Goal: Find specific page/section: Find specific page/section

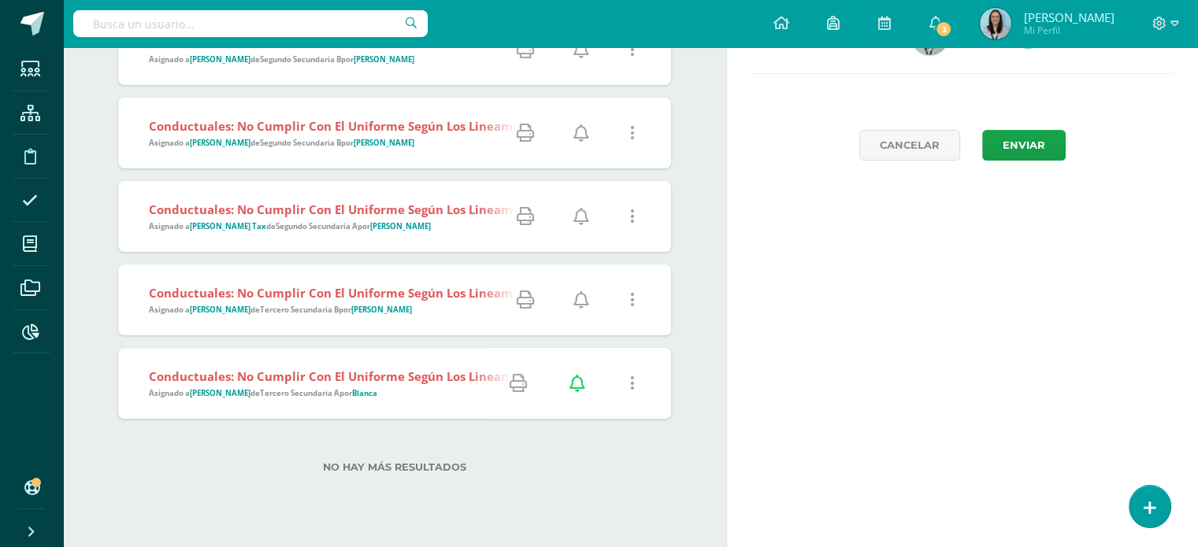
scroll to position [324, 0]
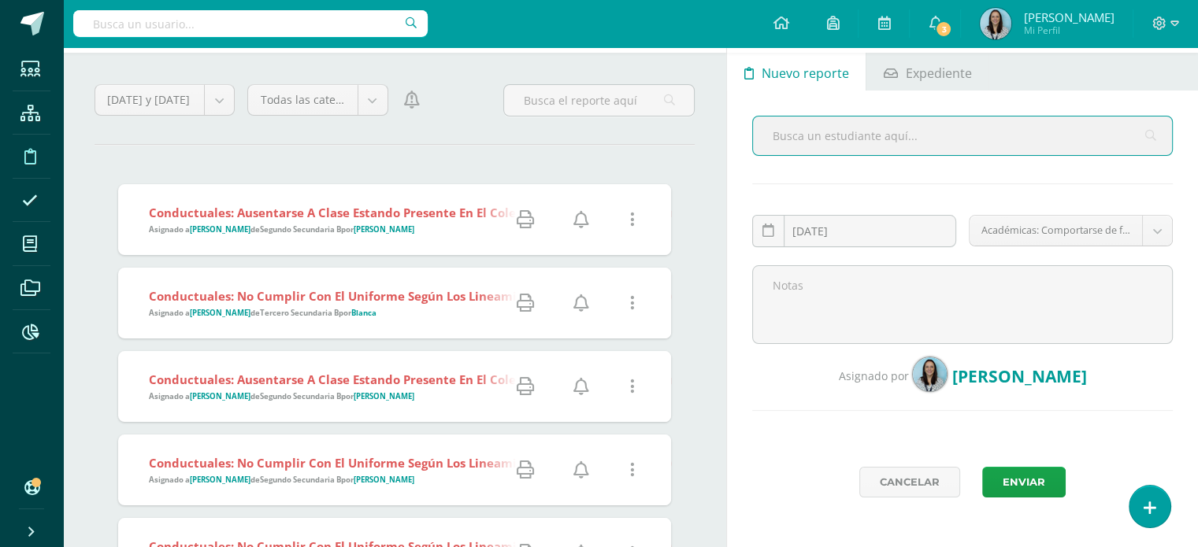
scroll to position [381, 0]
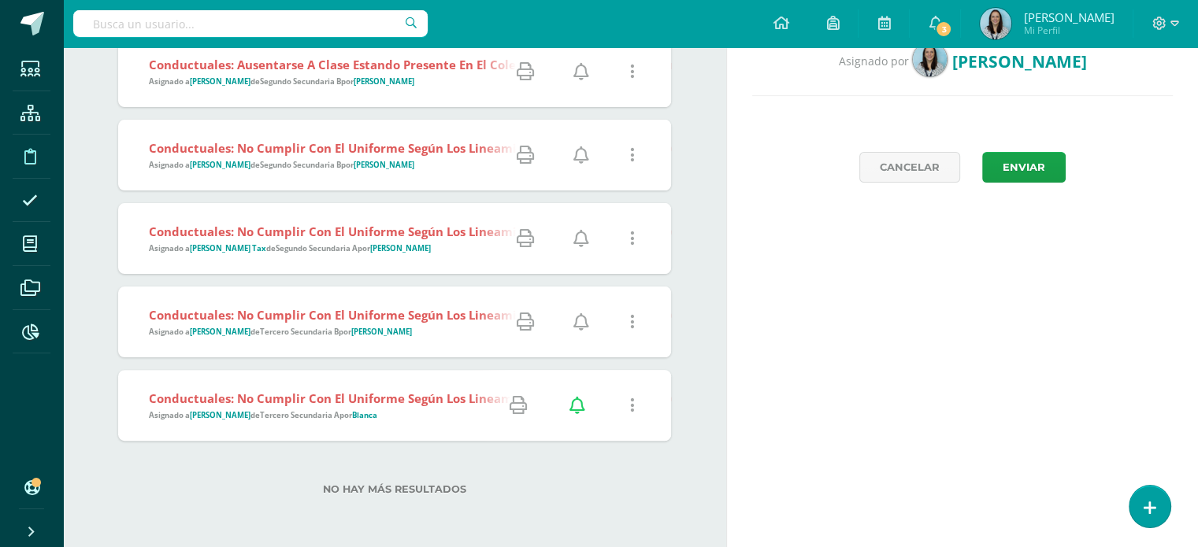
click at [352, 396] on strong "Conductuales: No cumplir con el uniforme según los lineamientos establecidos po…" at bounding box center [426, 399] width 555 height 16
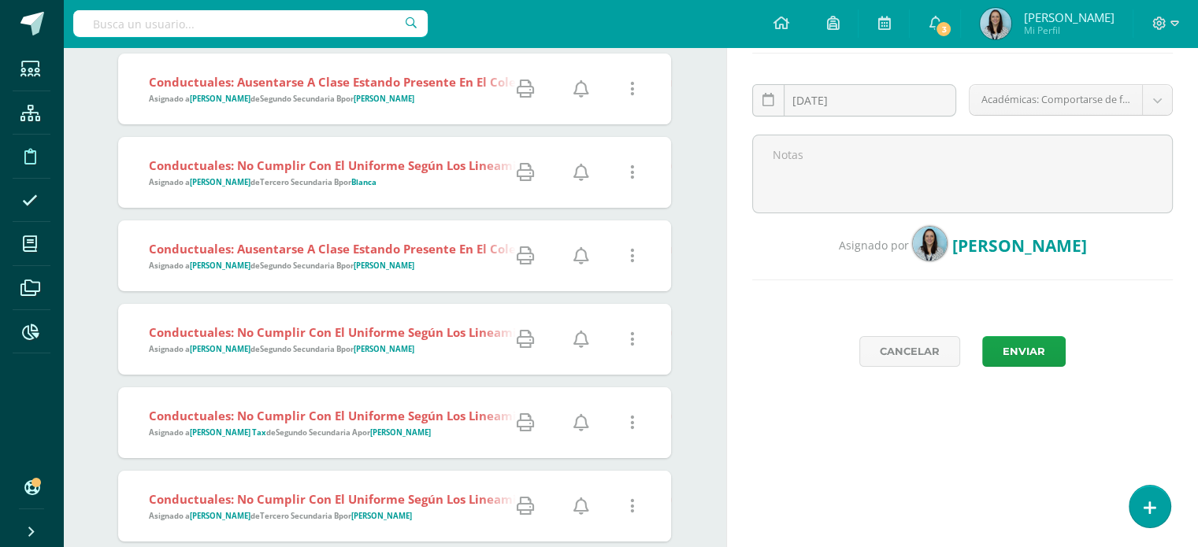
scroll to position [302, 0]
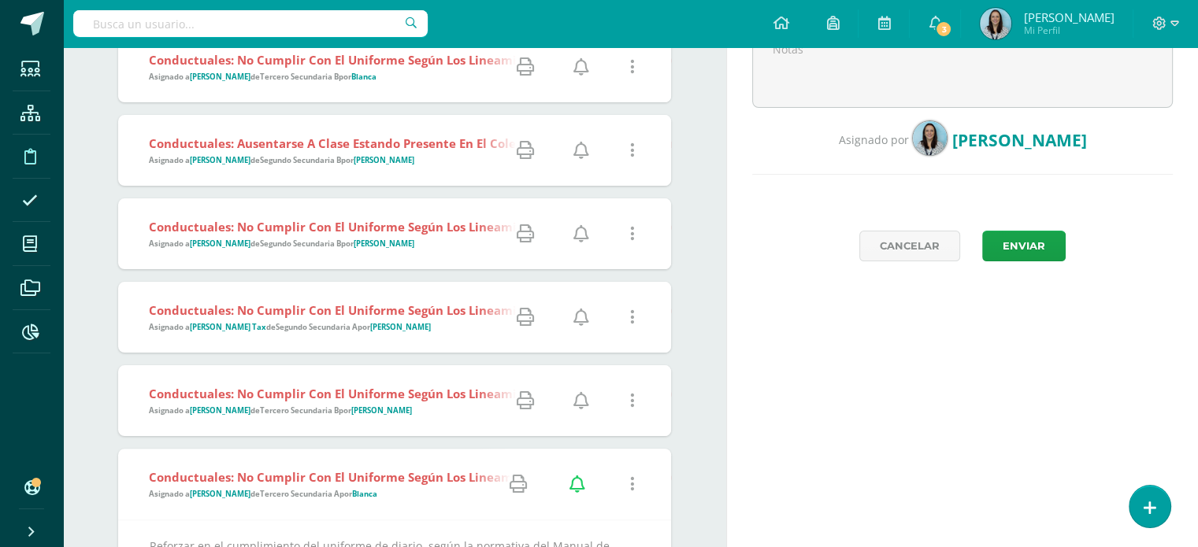
click at [901, 401] on div "Reportes Nuevo reporte Expediente [DATE] September, 2025 Mo Tu We Th Fr Sa Su 1…" at bounding box center [965, 242] width 478 height 995
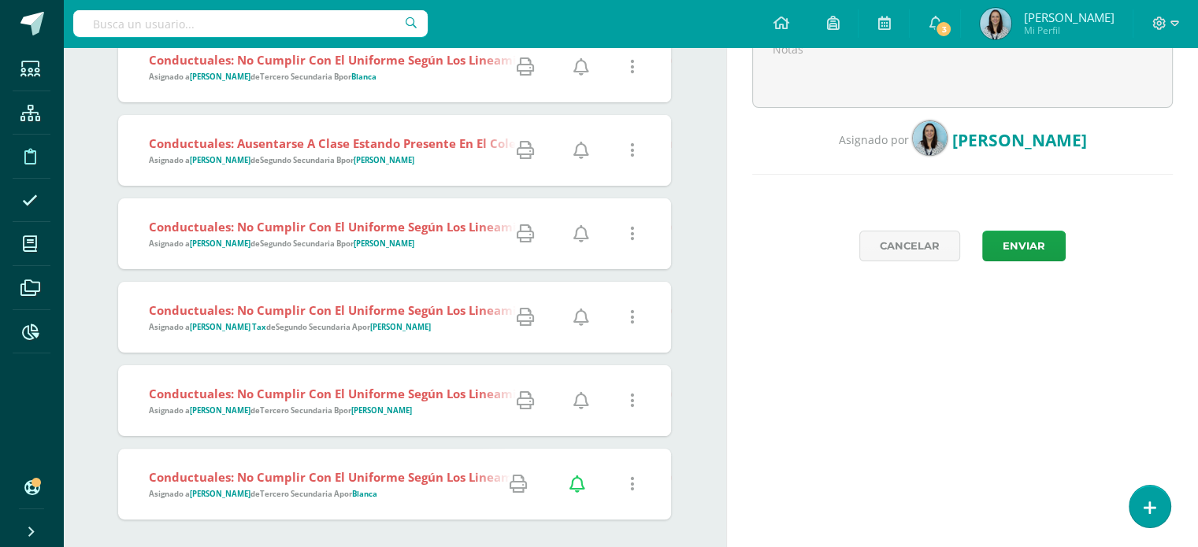
click at [201, 21] on input "text" at bounding box center [250, 23] width 354 height 27
type input "[PERSON_NAME]"
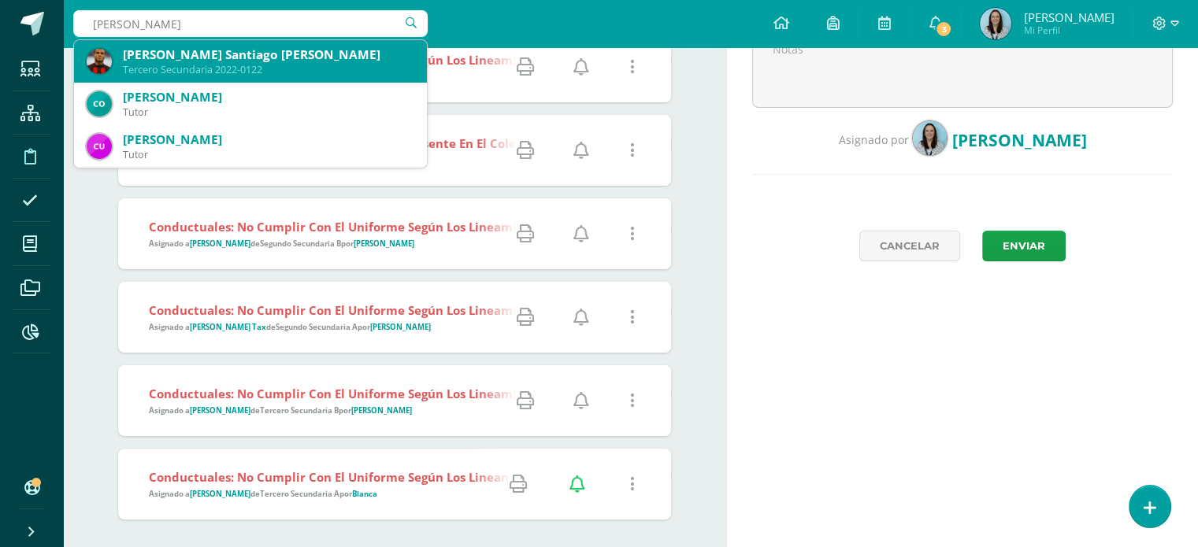
click at [187, 59] on div "[PERSON_NAME] Santiago [PERSON_NAME]" at bounding box center [268, 54] width 291 height 17
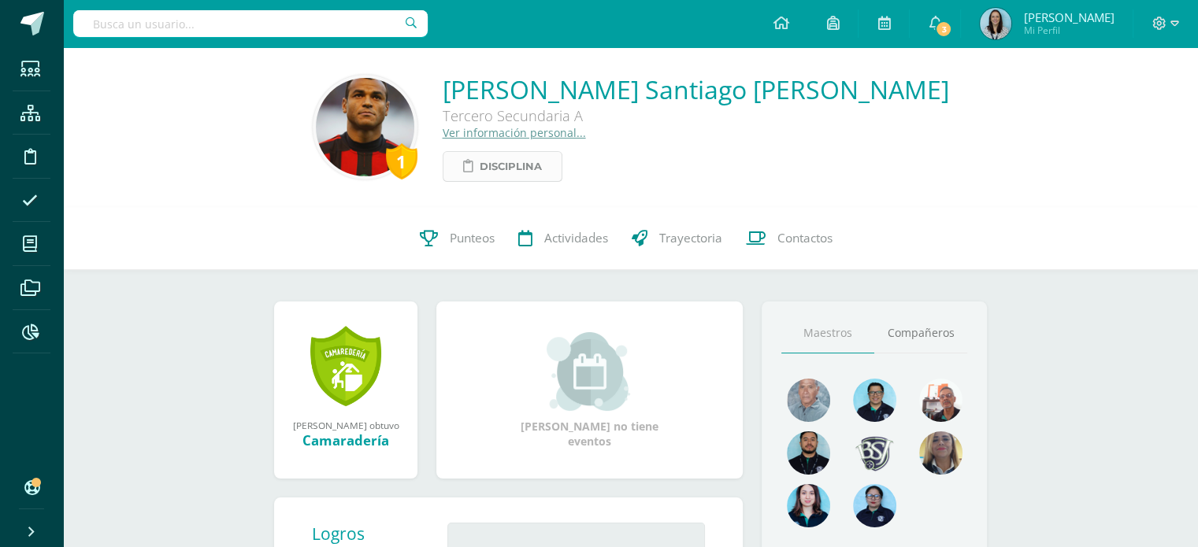
click at [517, 174] on span "Disciplina" at bounding box center [511, 166] width 62 height 29
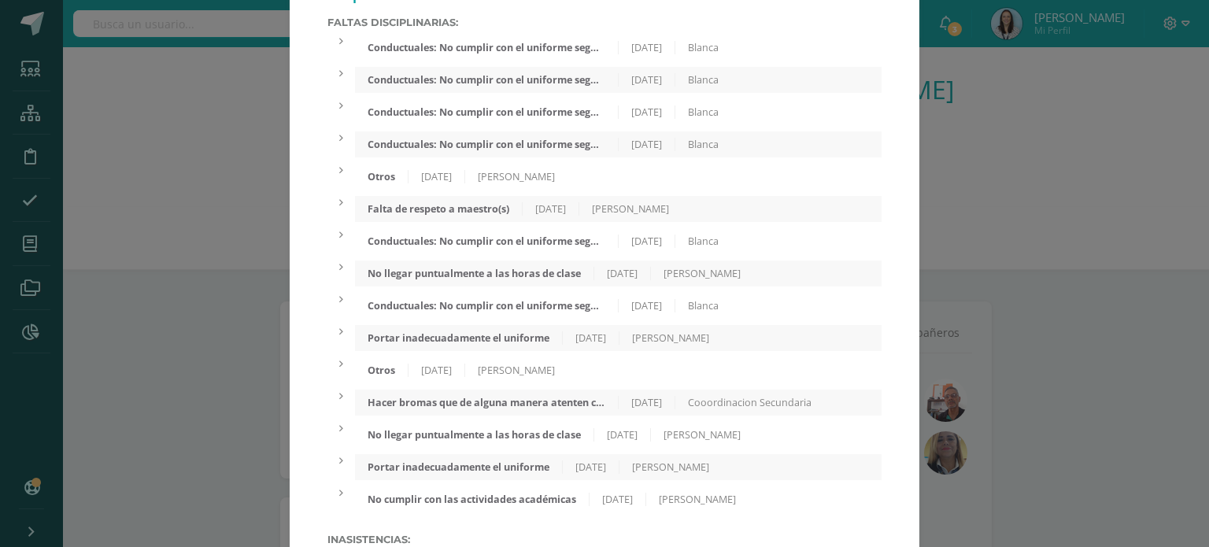
scroll to position [79, 0]
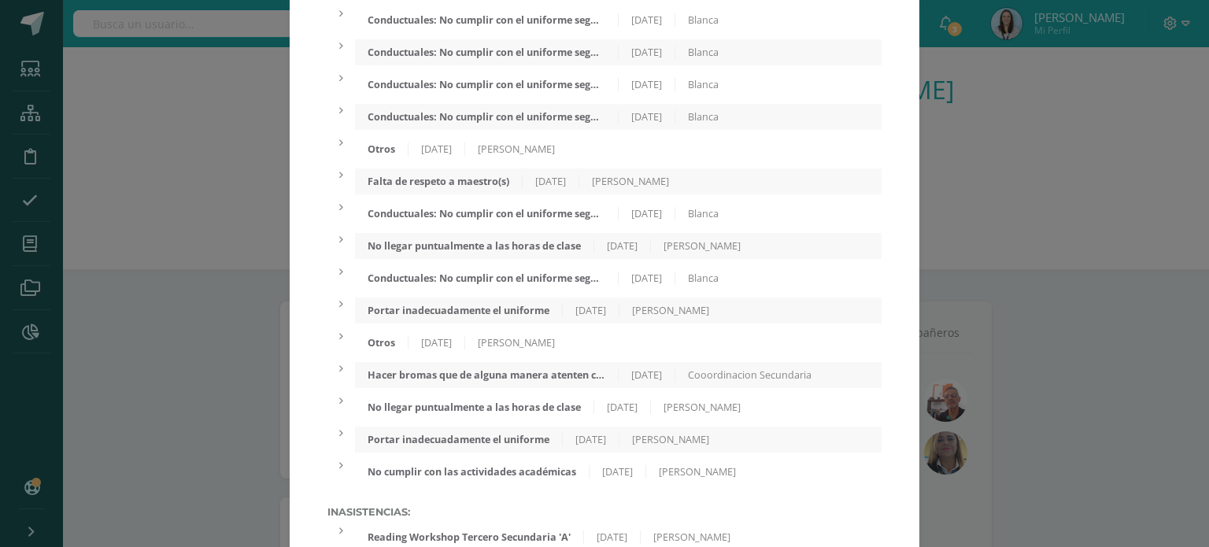
click at [517, 158] on div "Otros 04/08/2025 Silvia Gonzalez" at bounding box center [618, 149] width 527 height 26
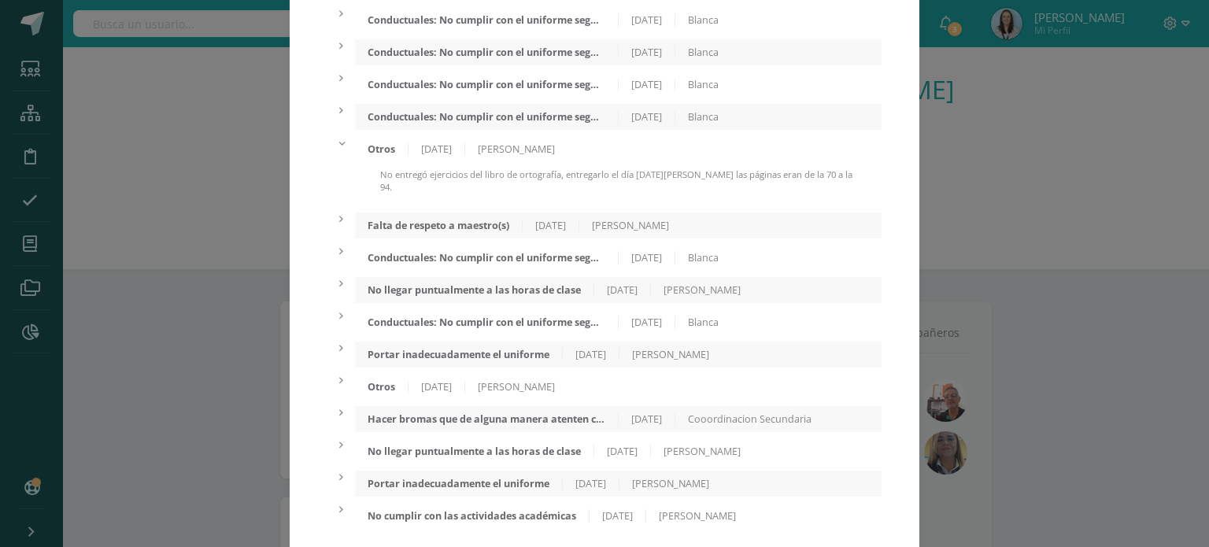
scroll to position [157, 0]
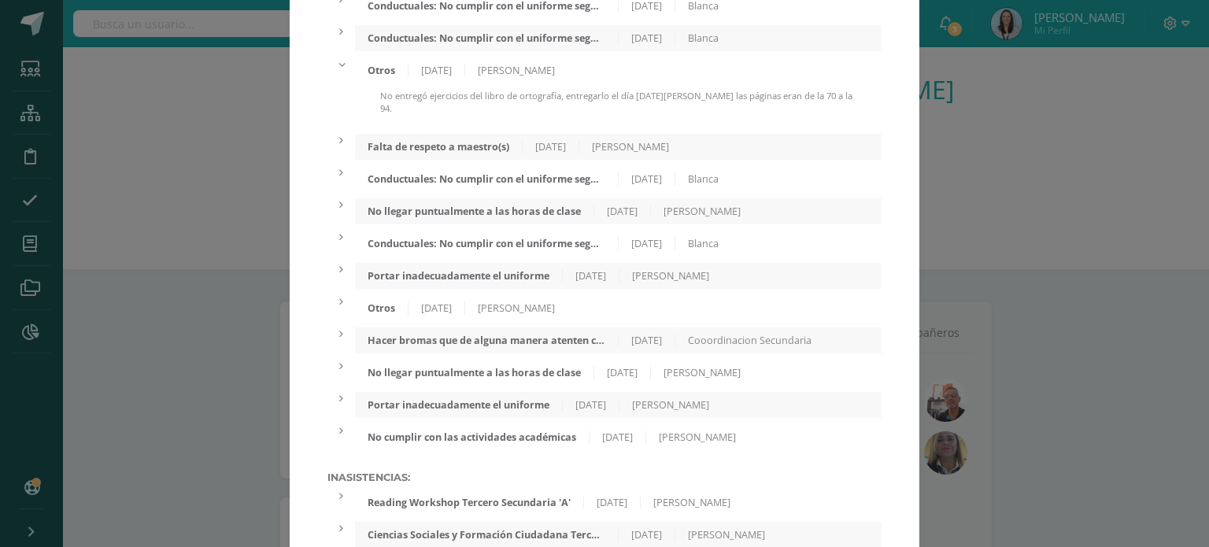
click at [550, 172] on div "Conductuales: No cumplir con el uniforme según los lineamientos establecidos po…" at bounding box center [486, 178] width 263 height 13
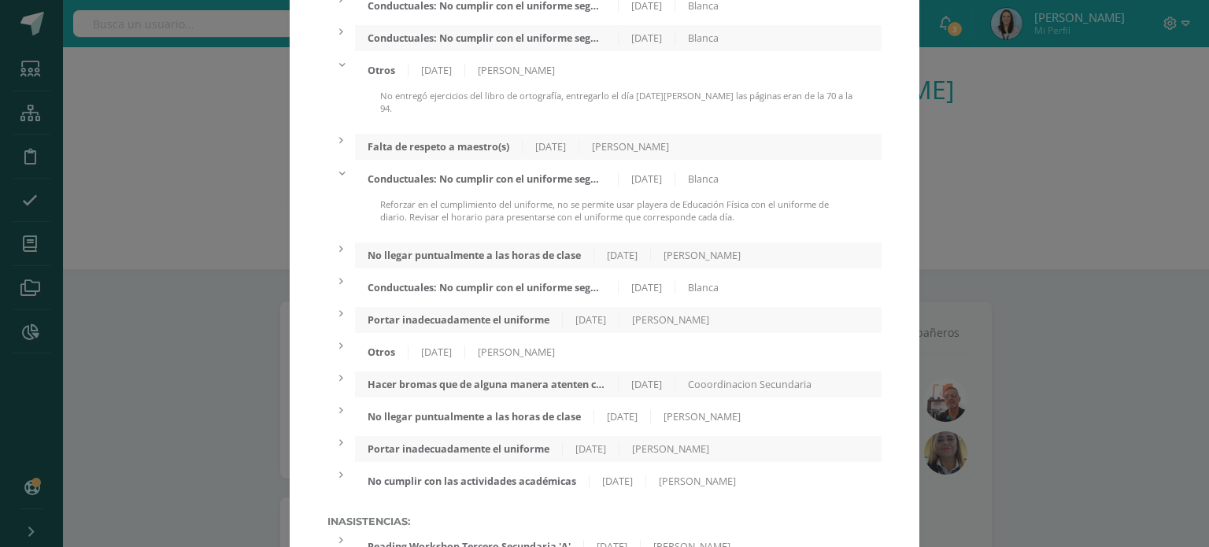
click at [524, 281] on div "Conductuales: No cumplir con el uniforme según los lineamientos establecidos po…" at bounding box center [486, 287] width 263 height 13
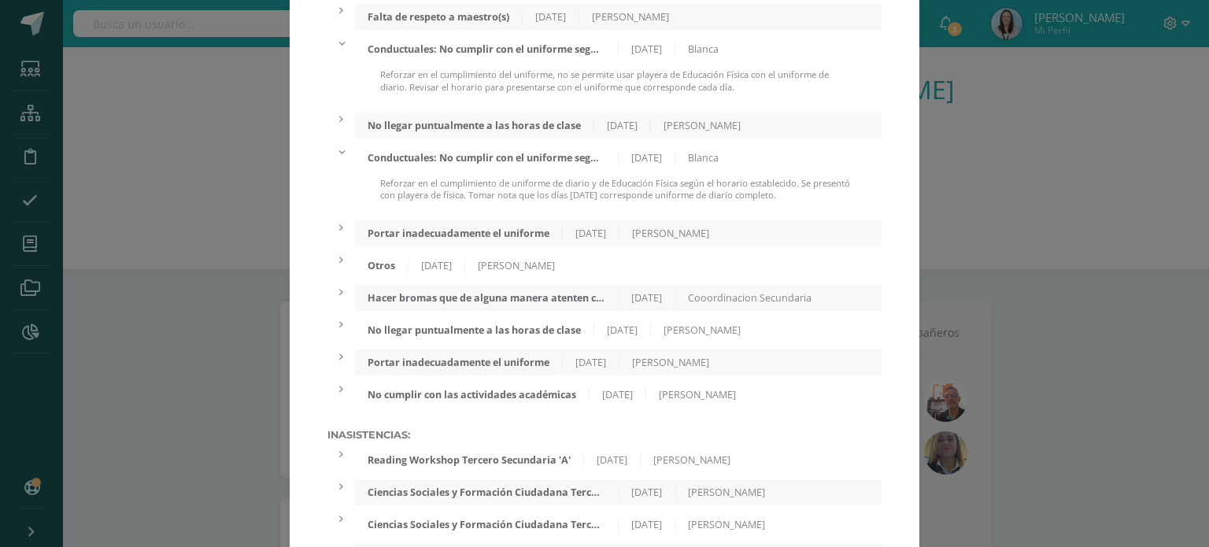
scroll to position [315, 0]
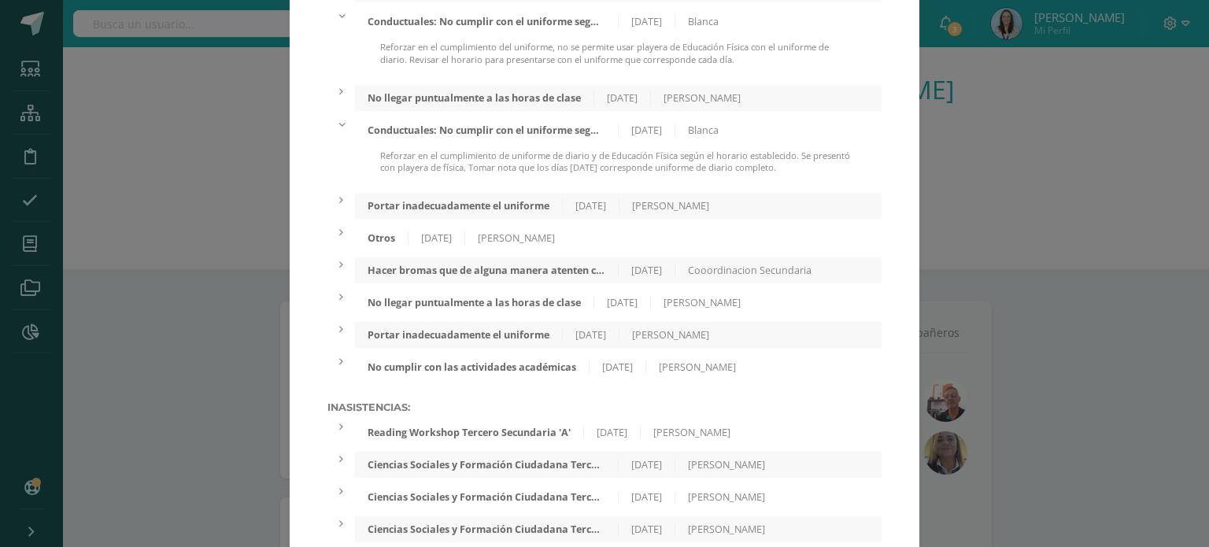
click at [512, 236] on div "Estuardo Gutierrez" at bounding box center [516, 237] width 102 height 13
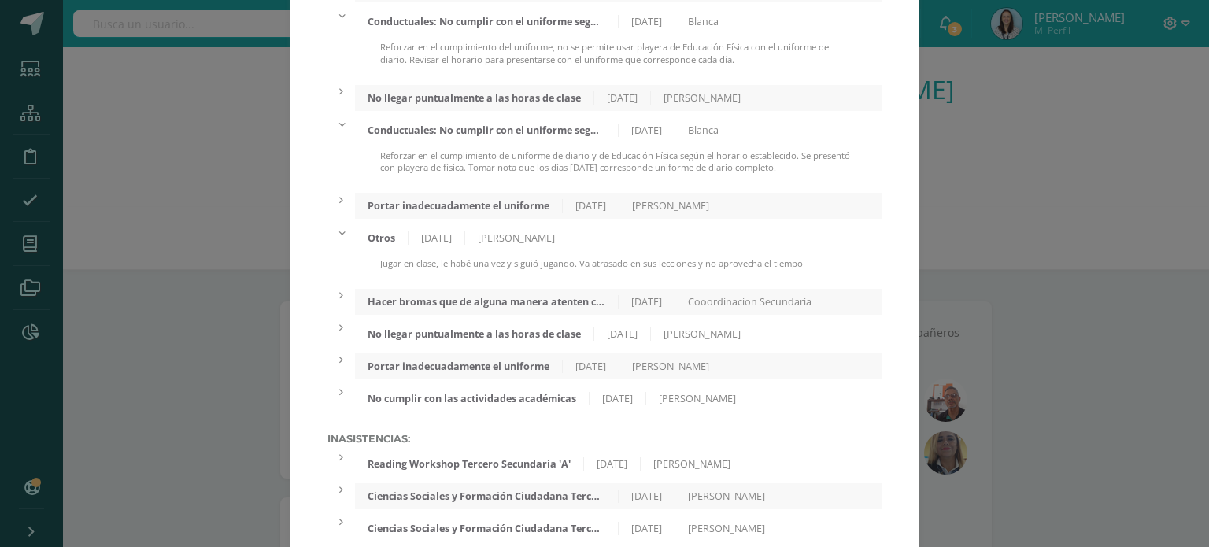
click at [519, 199] on div "Portar inadecuadamente el uniforme" at bounding box center [459, 205] width 208 height 13
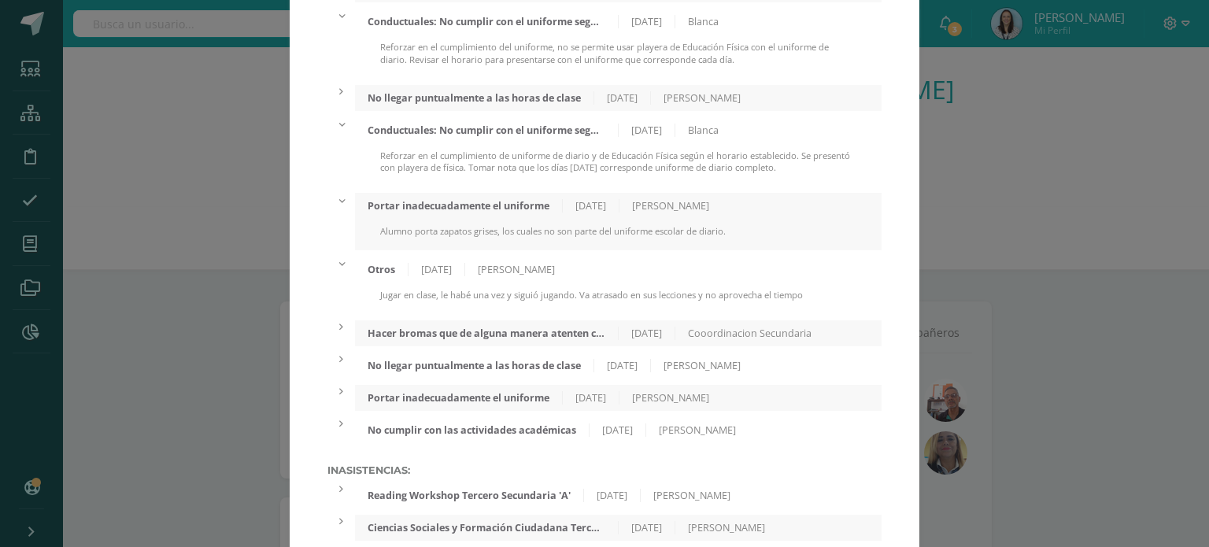
scroll to position [394, 0]
